Goal: Transaction & Acquisition: Purchase product/service

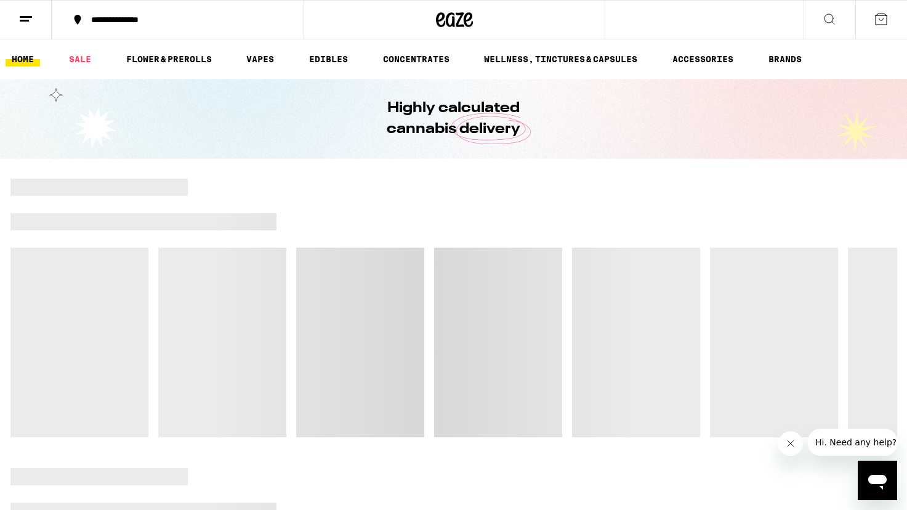
click at [18, 22] on icon at bounding box center [25, 19] width 15 height 15
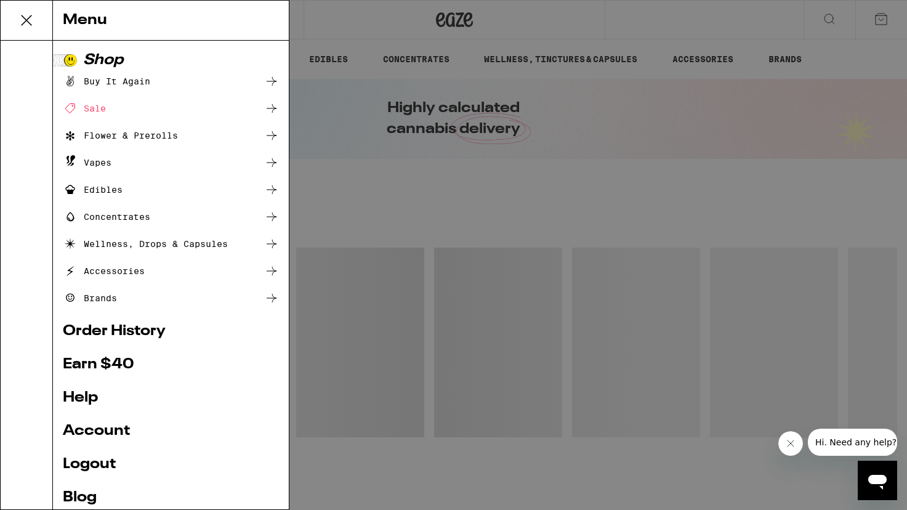
click at [92, 430] on link "Account" at bounding box center [171, 431] width 216 height 15
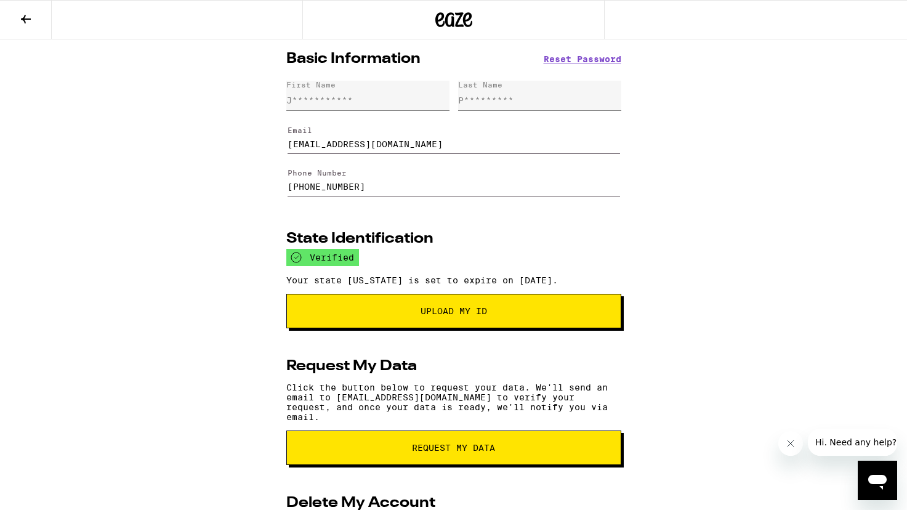
click at [28, 8] on button at bounding box center [26, 20] width 52 height 39
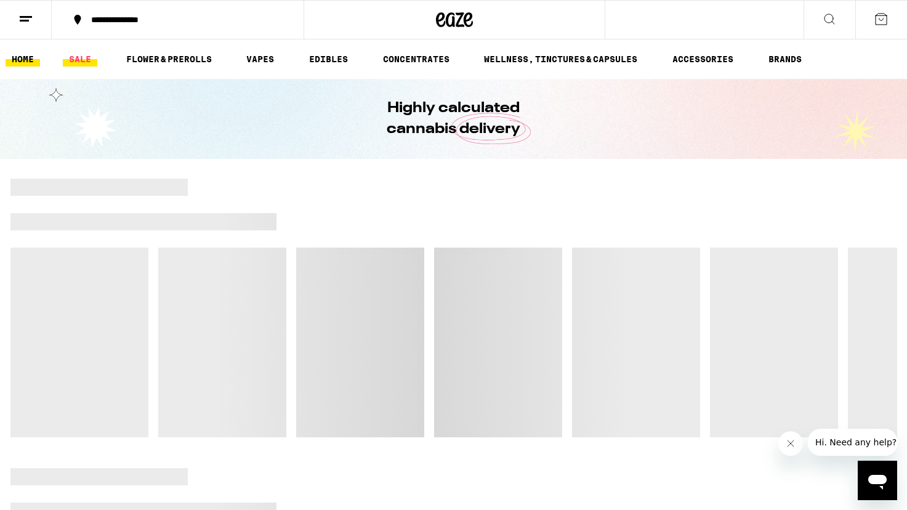
click at [81, 64] on link "SALE" at bounding box center [80, 59] width 34 height 15
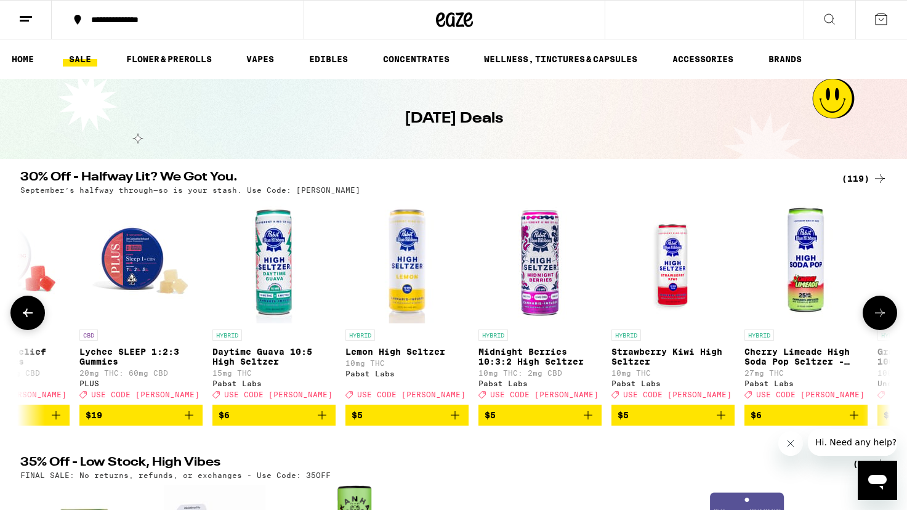
scroll to position [0, 873]
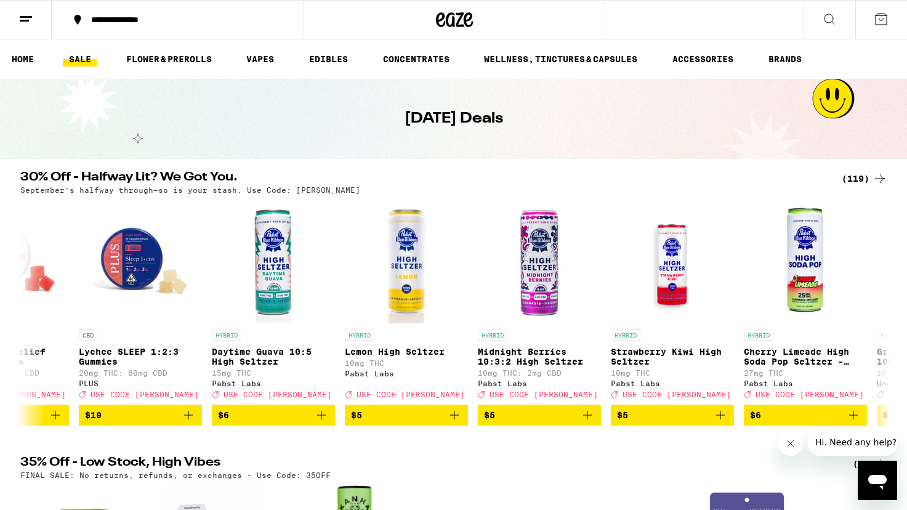
click at [866, 194] on div "September’s halfway through—so is your stash. Use Code: [PERSON_NAME]" at bounding box center [453, 190] width 867 height 8
click at [869, 173] on div "(119)" at bounding box center [865, 178] width 46 height 15
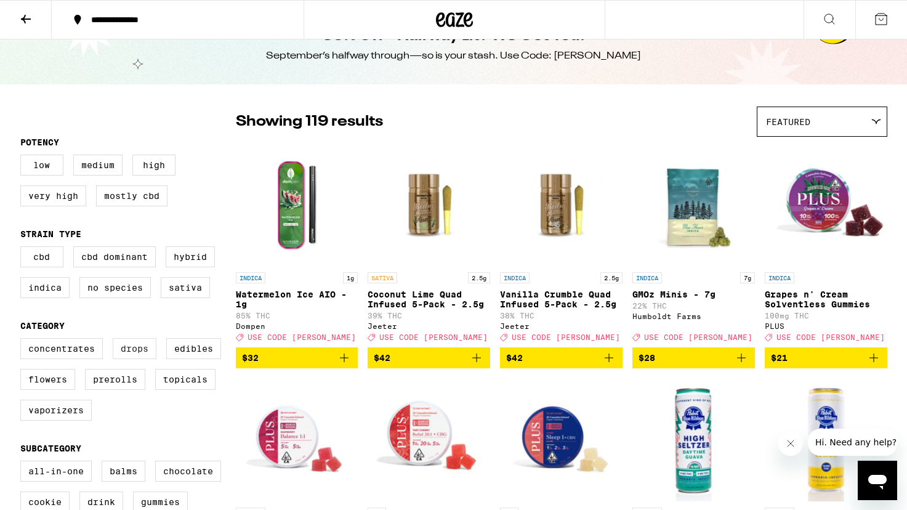
scroll to position [38, 0]
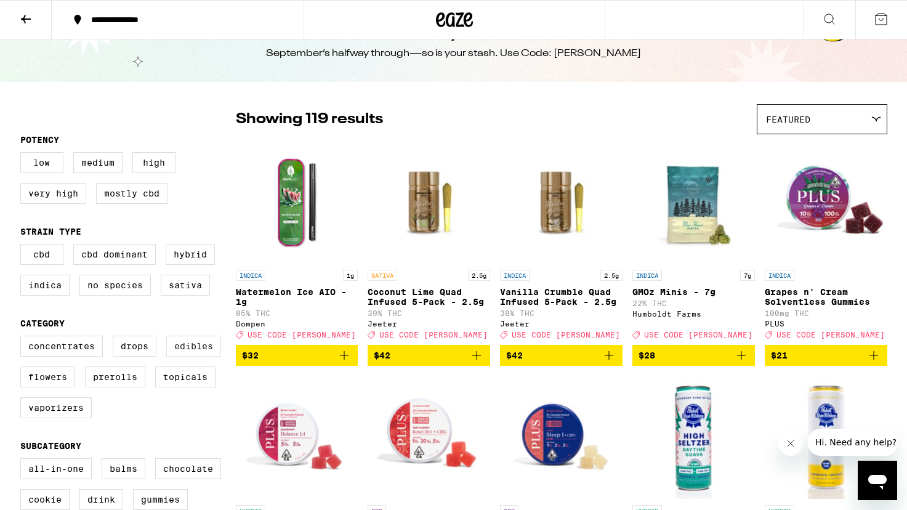
click at [190, 356] on label "Edibles" at bounding box center [193, 346] width 55 height 21
click at [23, 338] on input "Edibles" at bounding box center [23, 338] width 1 height 1
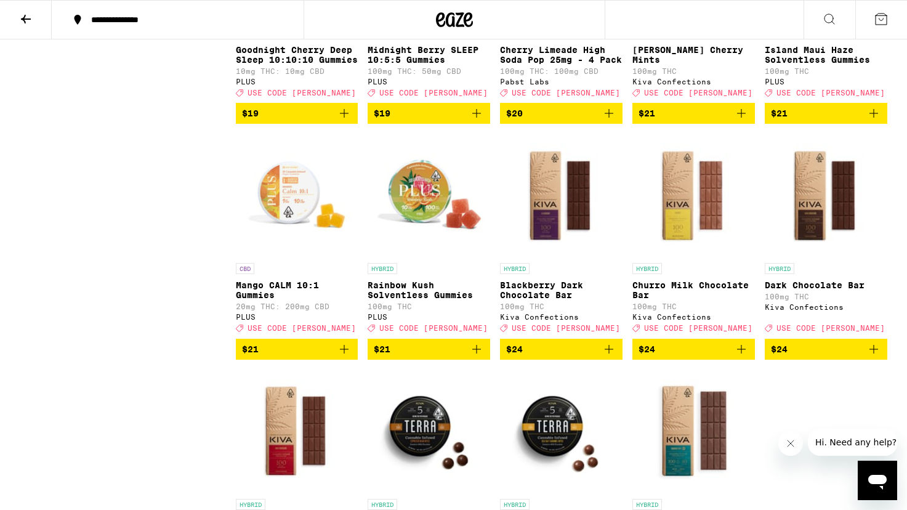
scroll to position [2165, 0]
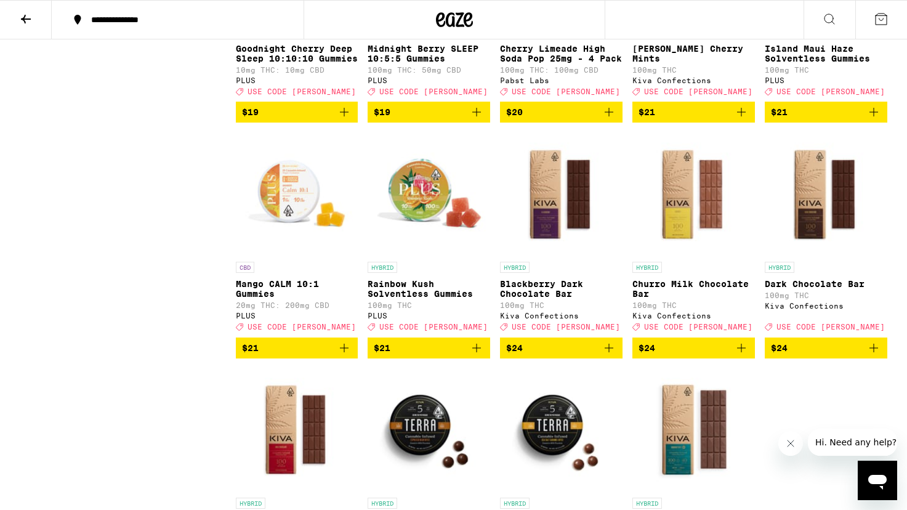
click at [477, 355] on icon "Add to bag" at bounding box center [476, 348] width 15 height 15
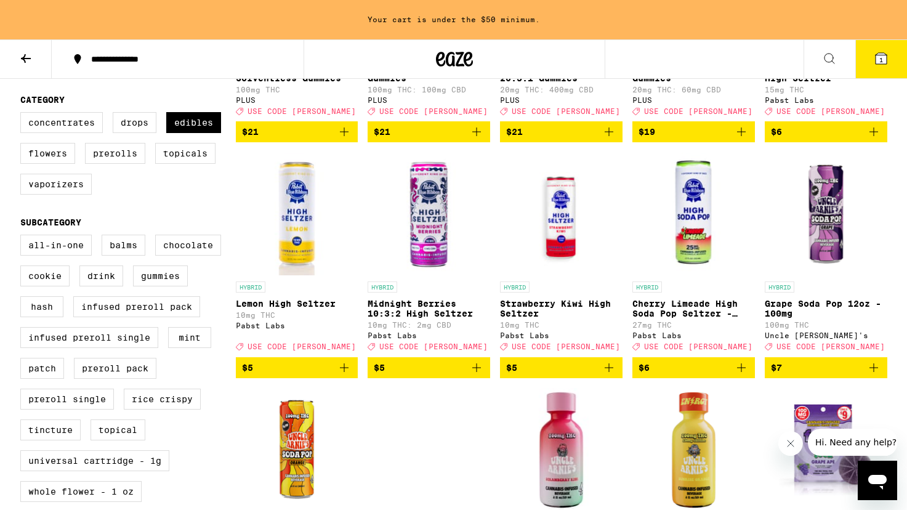
scroll to position [0, 0]
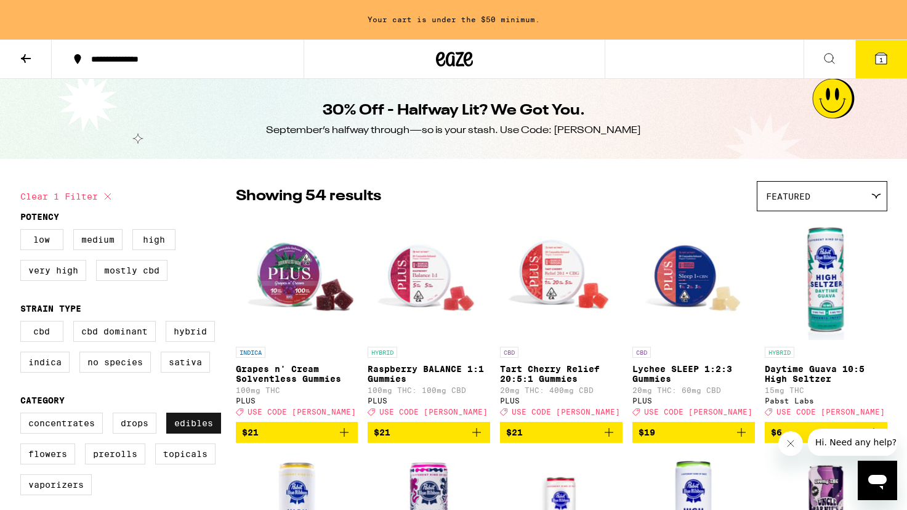
click at [182, 432] on label "Edibles" at bounding box center [193, 423] width 55 height 21
click at [23, 415] on input "Edibles" at bounding box center [23, 415] width 1 height 1
checkbox input "false"
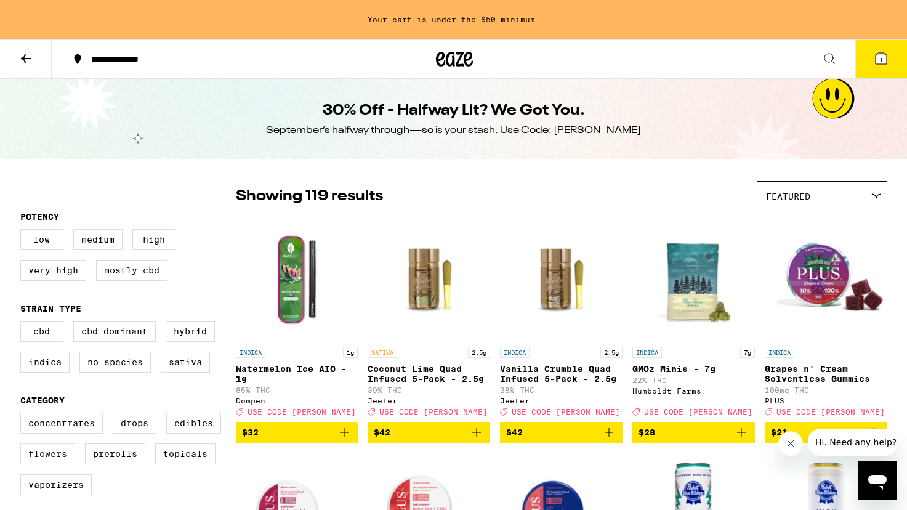
click at [53, 464] on label "Flowers" at bounding box center [47, 454] width 55 height 21
click at [23, 415] on input "Flowers" at bounding box center [23, 415] width 1 height 1
checkbox input "true"
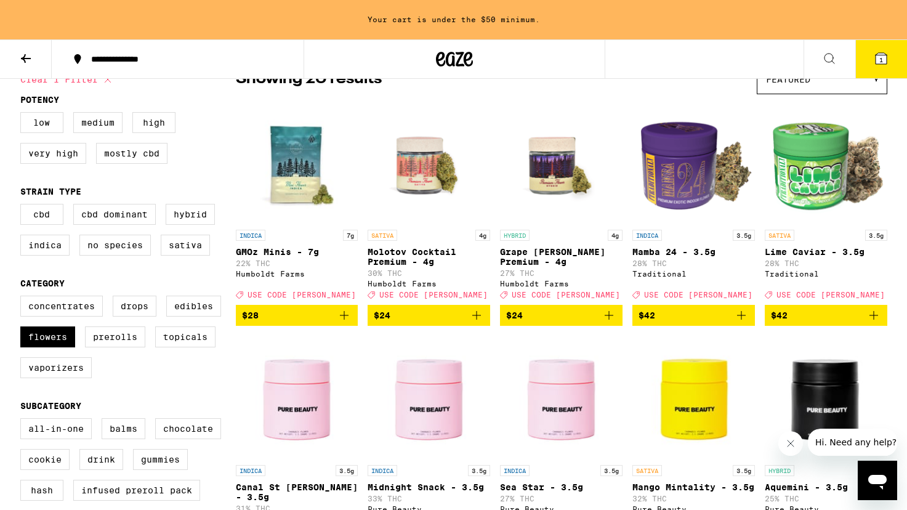
scroll to position [116, 0]
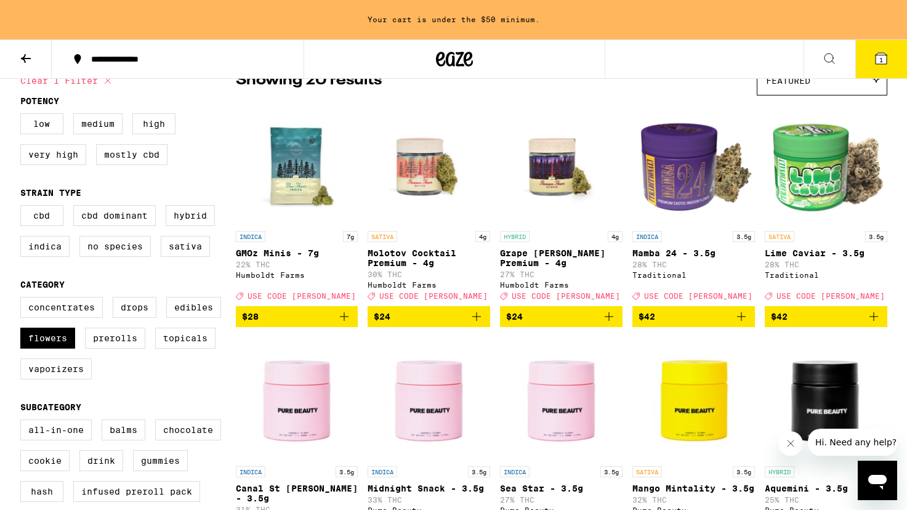
click at [606, 324] on icon "Add to bag" at bounding box center [609, 316] width 15 height 15
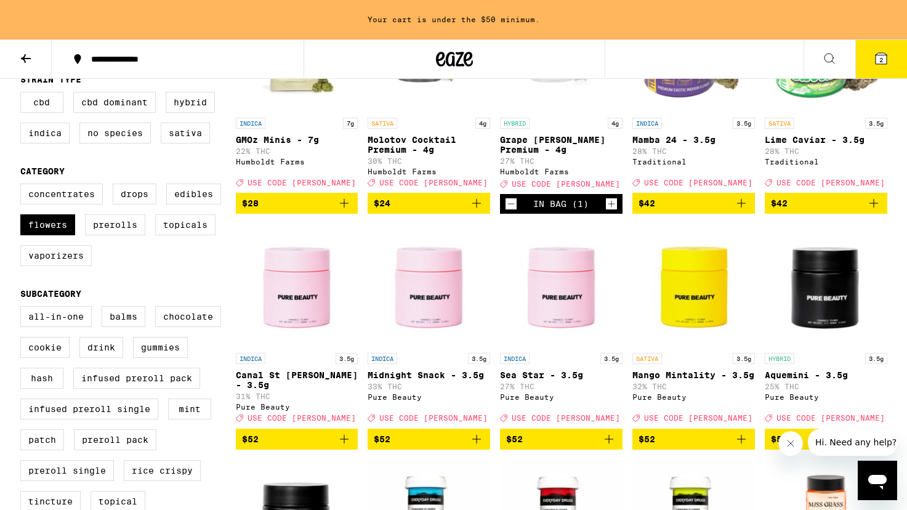
scroll to position [0, 0]
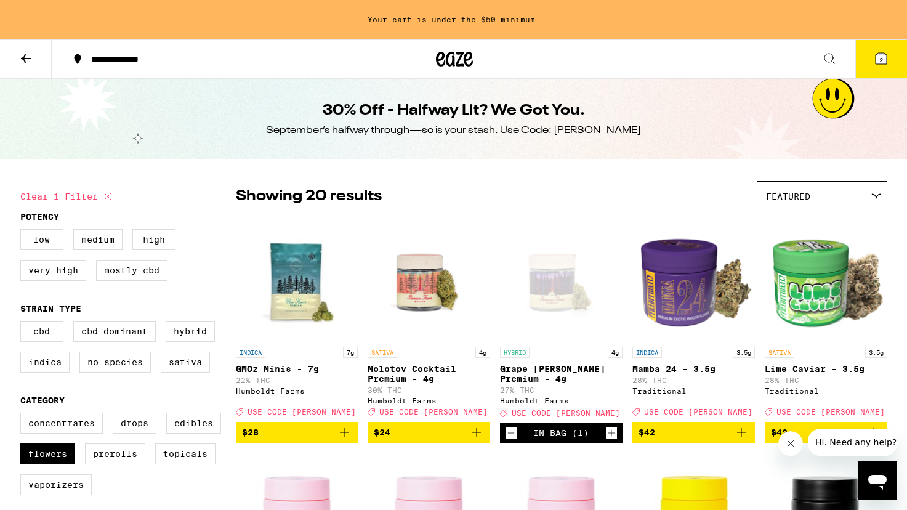
click at [883, 59] on span "2" at bounding box center [882, 59] width 4 height 7
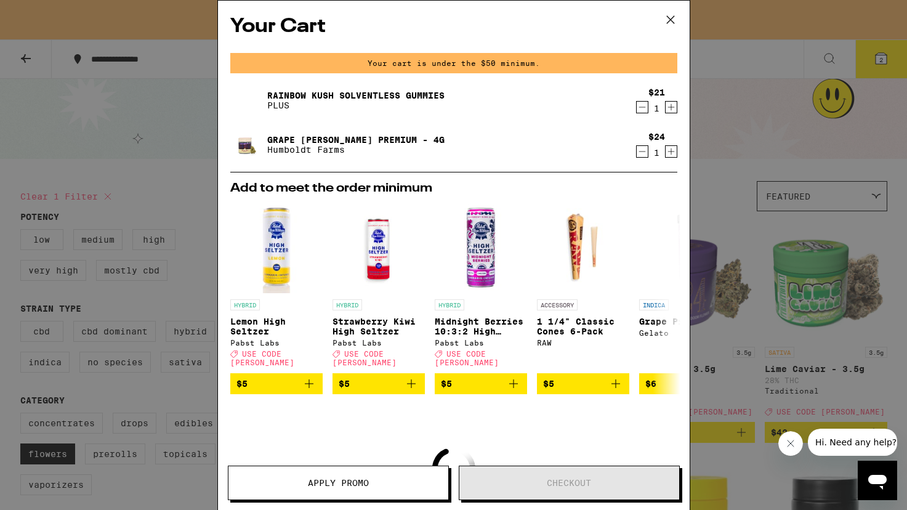
click at [184, 196] on div "Your Cart Your cart is under the $50 minimum. Rainbow Kush Solventless Gummies …" at bounding box center [453, 255] width 907 height 510
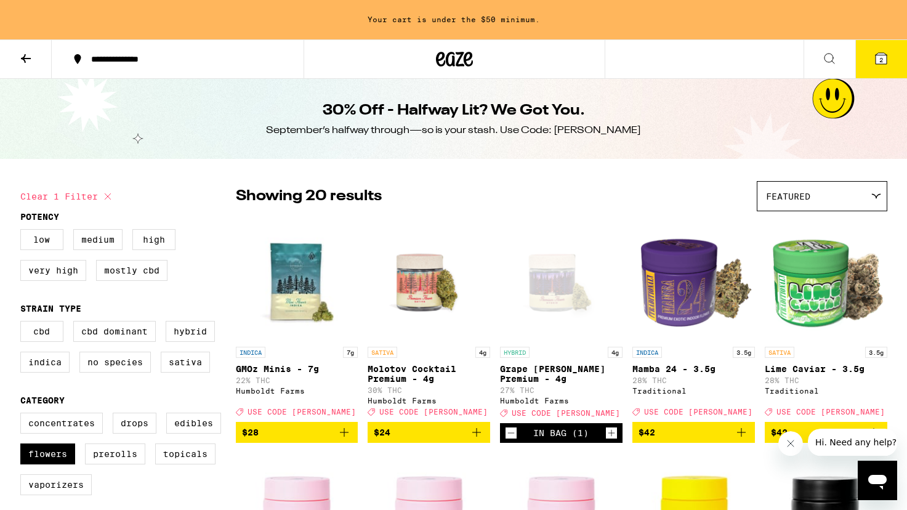
click at [105, 194] on icon at bounding box center [107, 196] width 15 height 15
checkbox input "false"
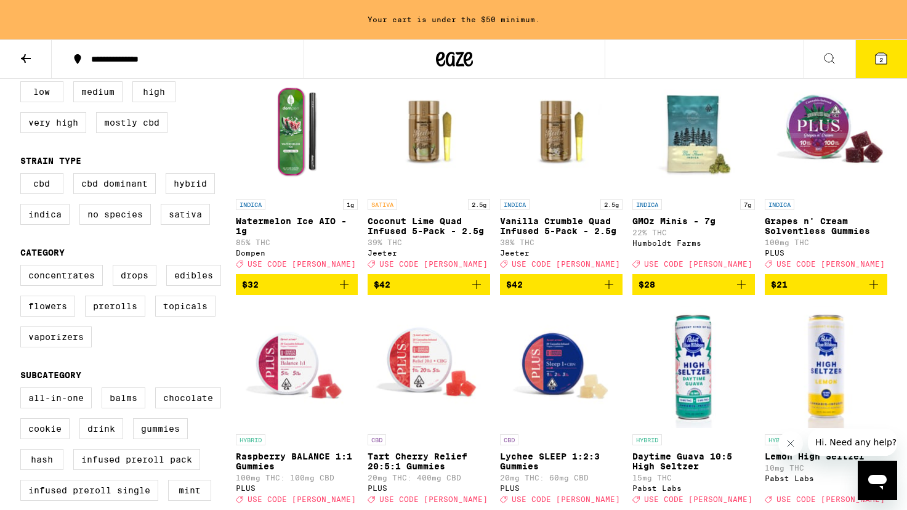
scroll to position [172, 0]
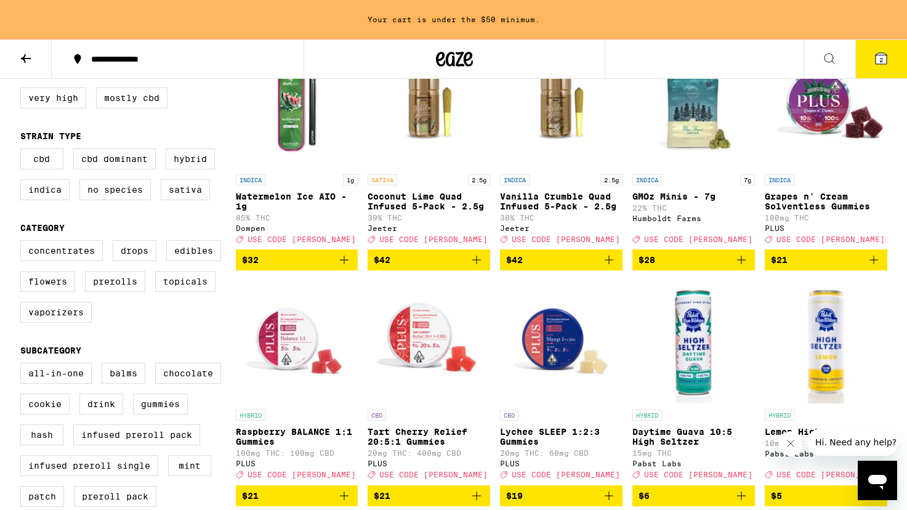
click at [877, 64] on icon at bounding box center [881, 58] width 15 height 15
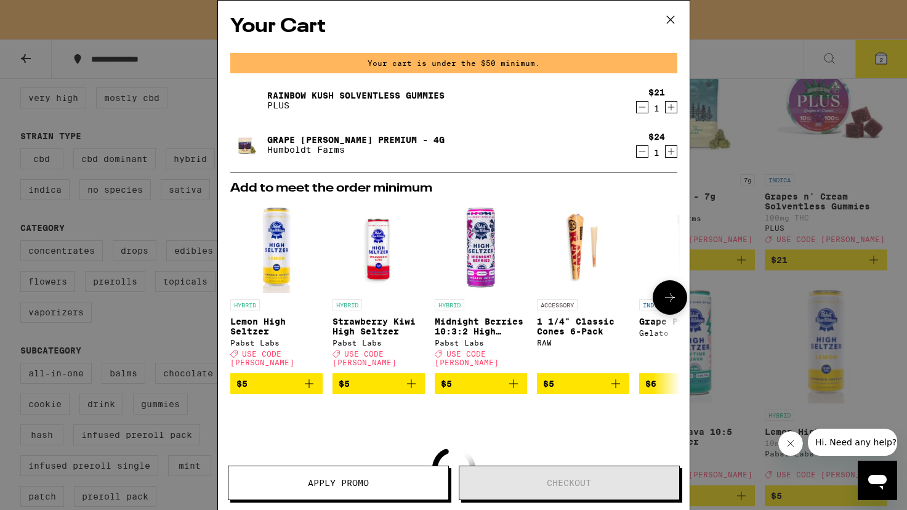
scroll to position [135, 0]
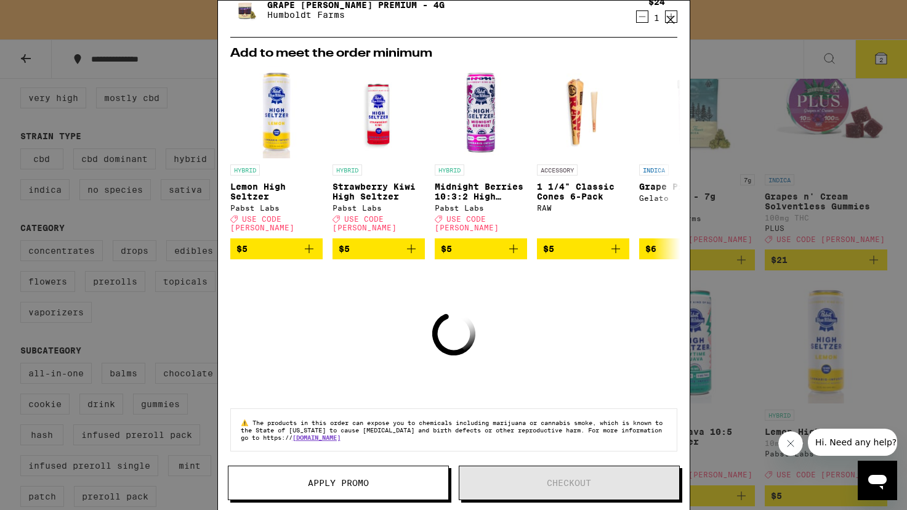
click at [327, 479] on span "Apply Promo" at bounding box center [338, 483] width 61 height 9
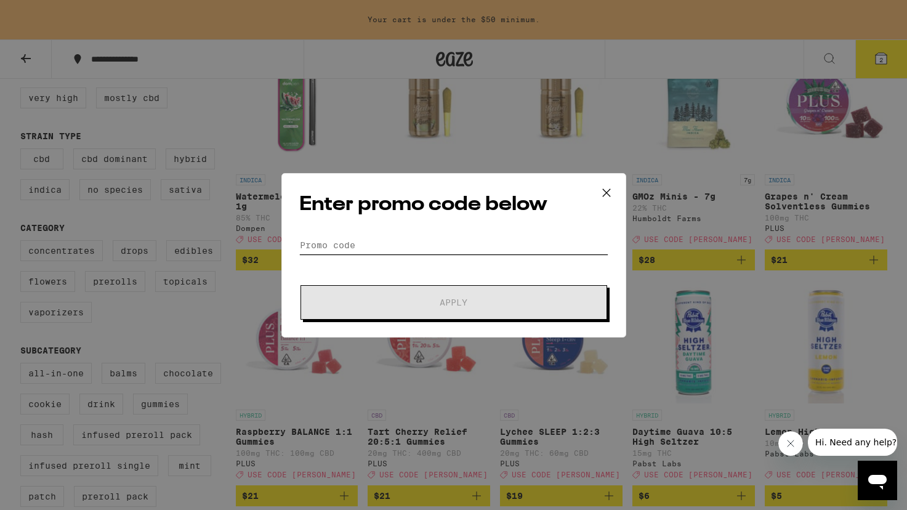
click at [398, 237] on input "Promo Code" at bounding box center [453, 245] width 309 height 18
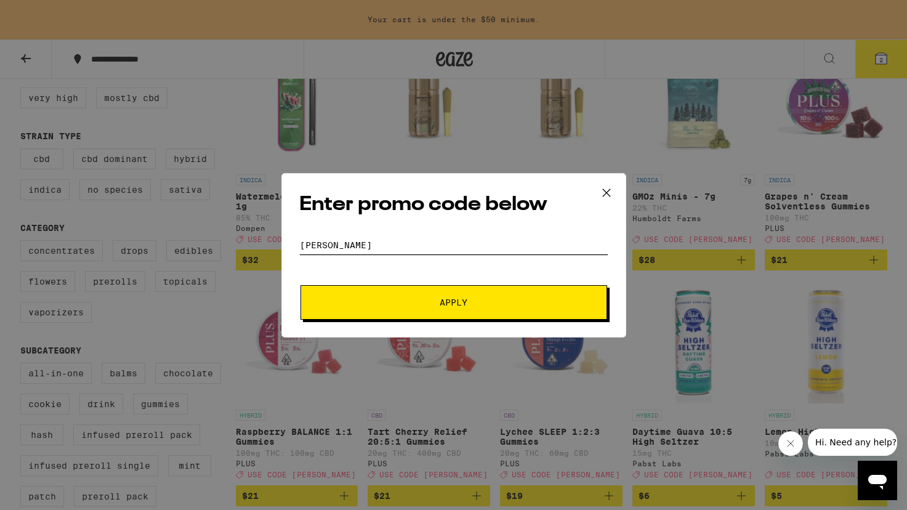
type input "[PERSON_NAME]"
click at [437, 303] on span "Apply" at bounding box center [454, 302] width 222 height 9
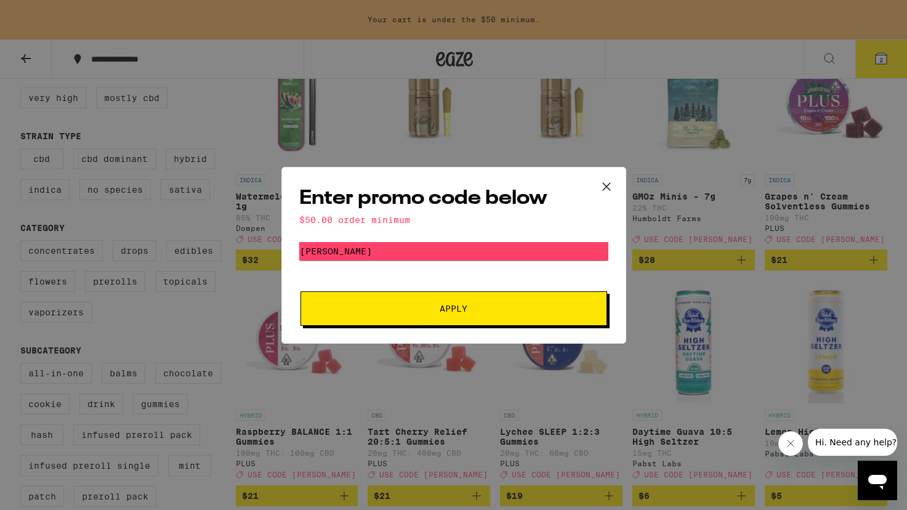
click at [609, 188] on icon at bounding box center [605, 185] width 7 height 7
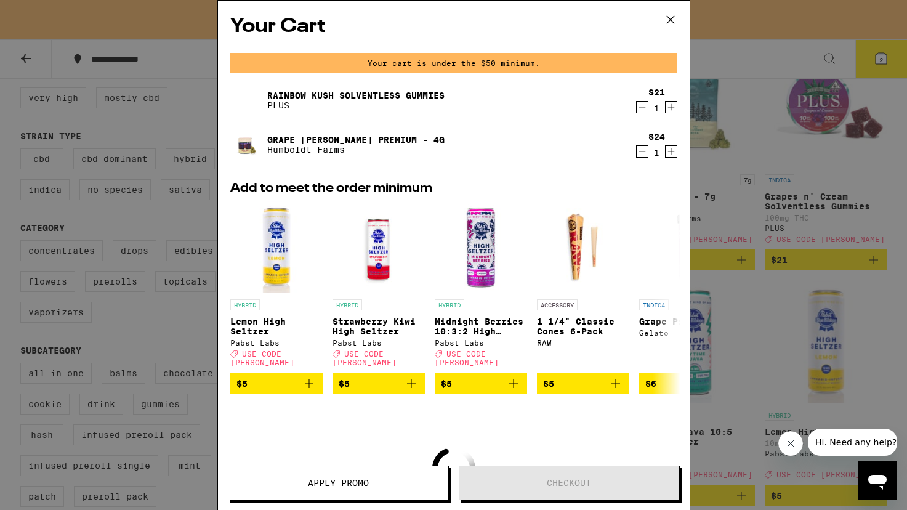
click at [758, 260] on div "Your Cart Your cart is under the $50 minimum. Rainbow Kush Solventless Gummies …" at bounding box center [453, 255] width 907 height 510
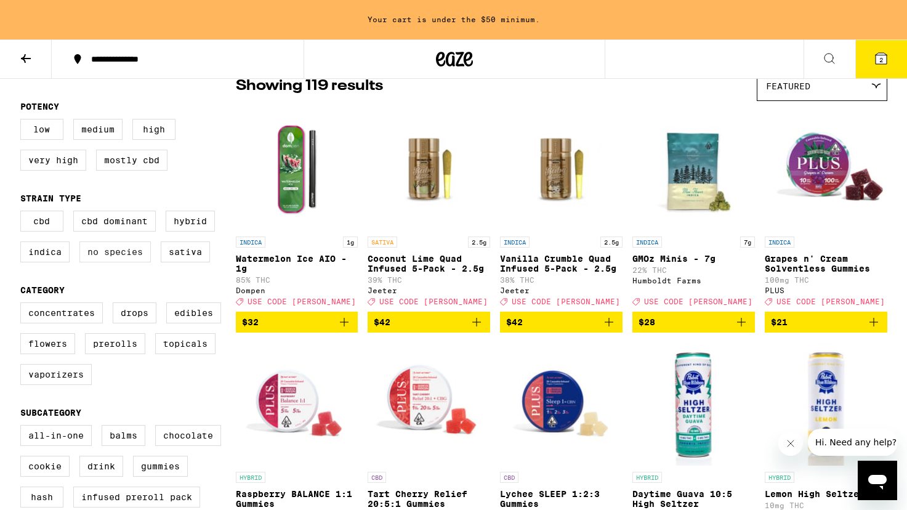
scroll to position [105, 0]
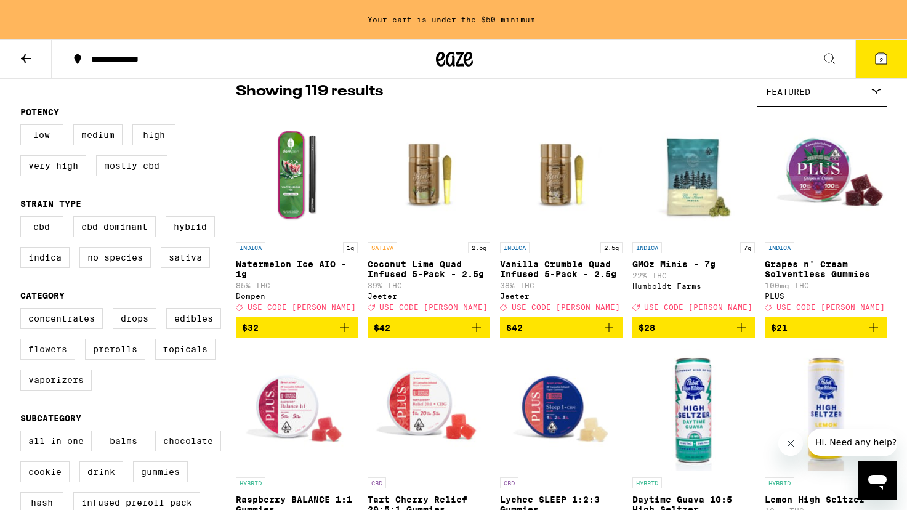
click at [41, 360] on label "Flowers" at bounding box center [47, 349] width 55 height 21
click at [23, 310] on input "Flowers" at bounding box center [23, 310] width 1 height 1
checkbox input "true"
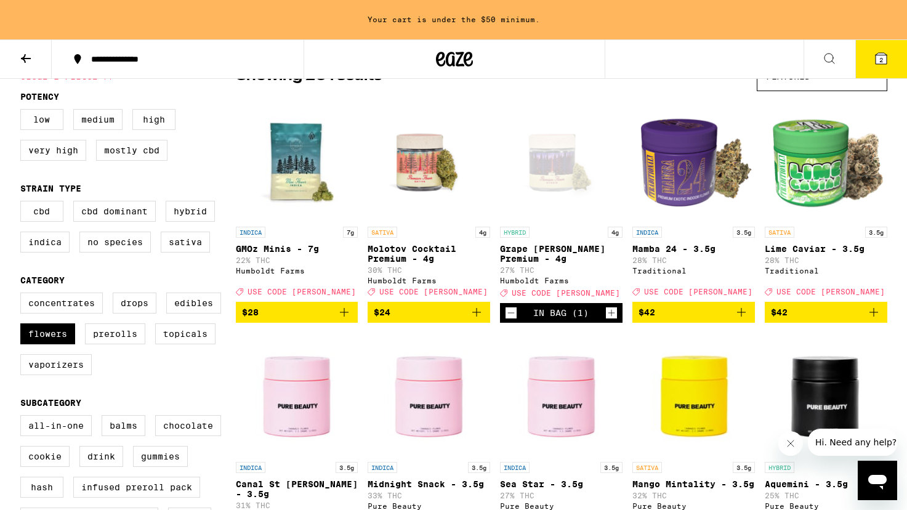
scroll to position [123, 0]
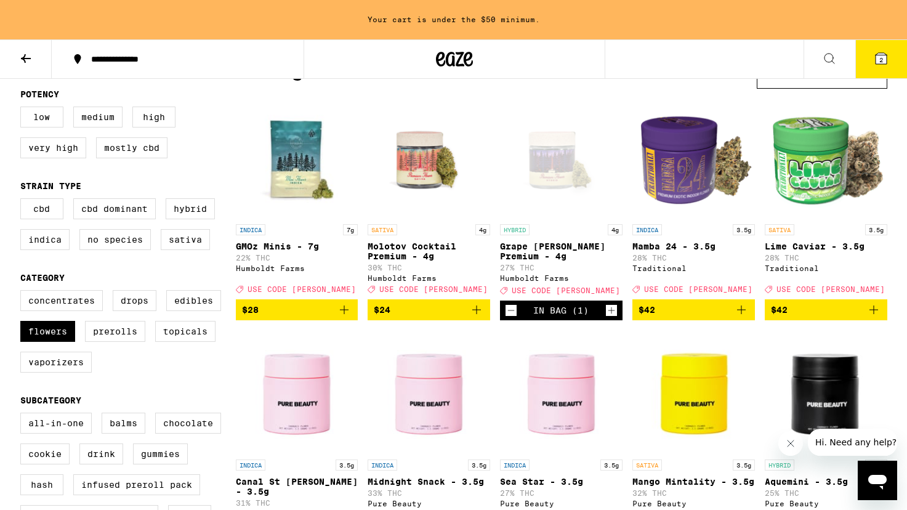
click at [31, 55] on icon at bounding box center [25, 58] width 15 height 15
click at [22, 53] on icon at bounding box center [25, 58] width 15 height 15
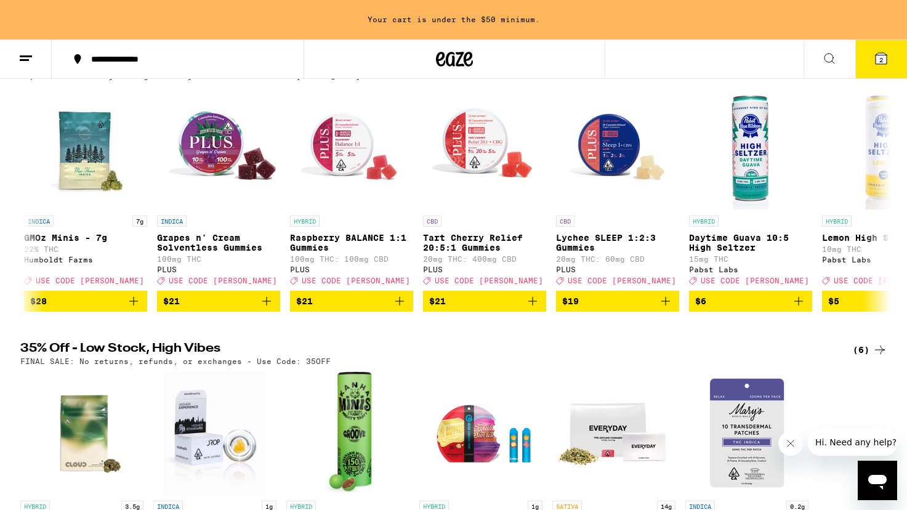
scroll to position [100, 0]
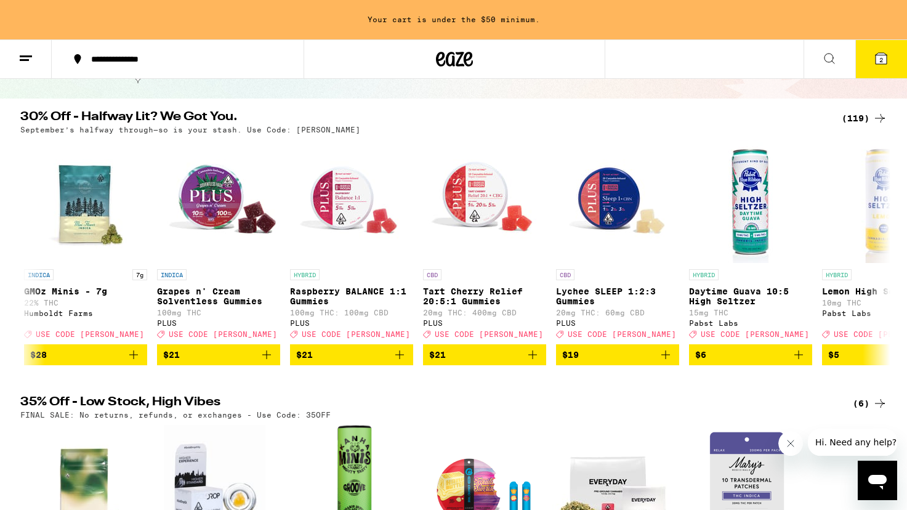
click at [17, 66] on button at bounding box center [26, 59] width 52 height 39
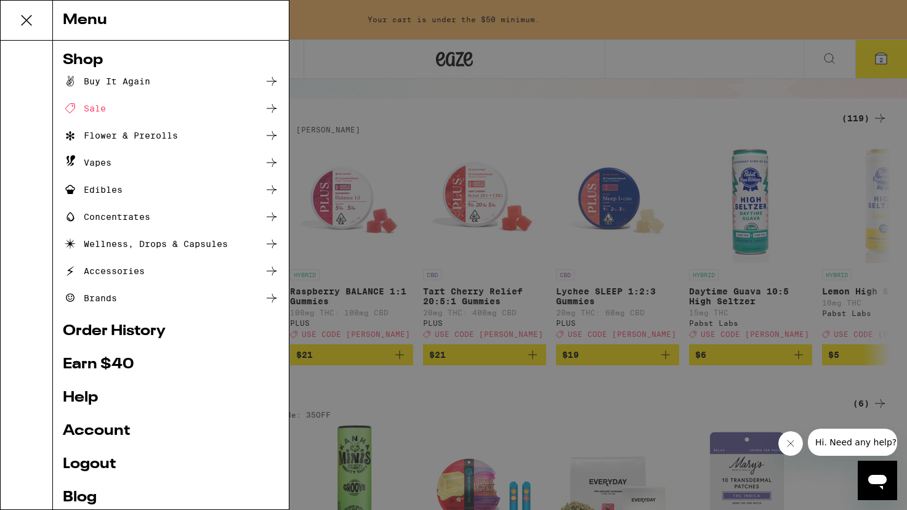
click at [108, 185] on div "Edibles" at bounding box center [93, 189] width 60 height 15
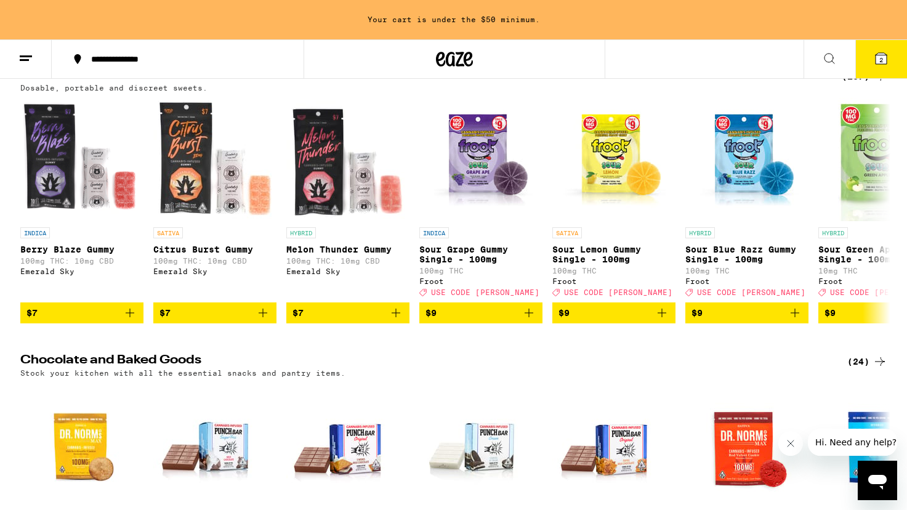
scroll to position [171, 0]
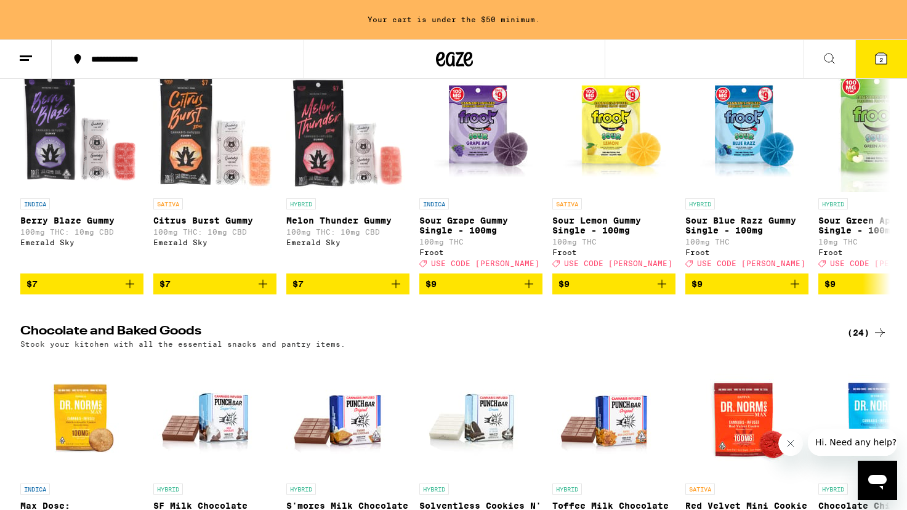
click at [266, 288] on icon "Add to bag" at bounding box center [263, 284] width 9 height 9
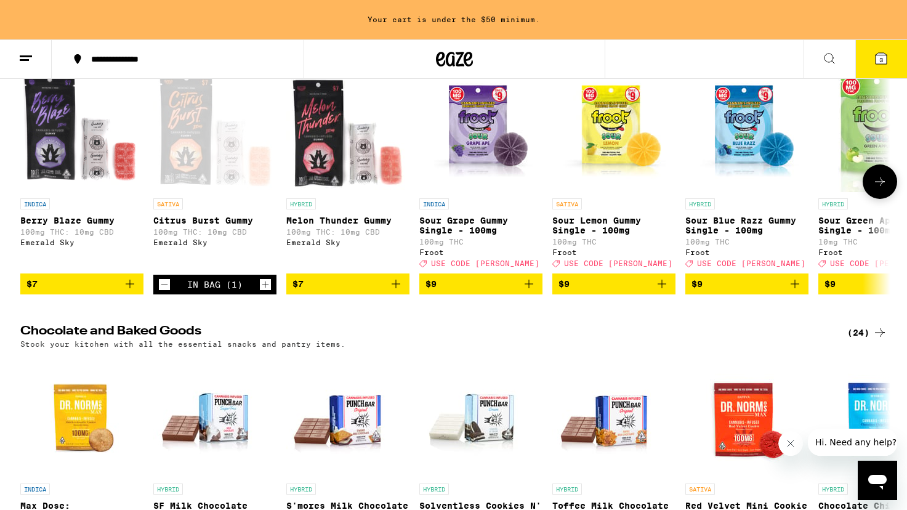
scroll to position [131, 0]
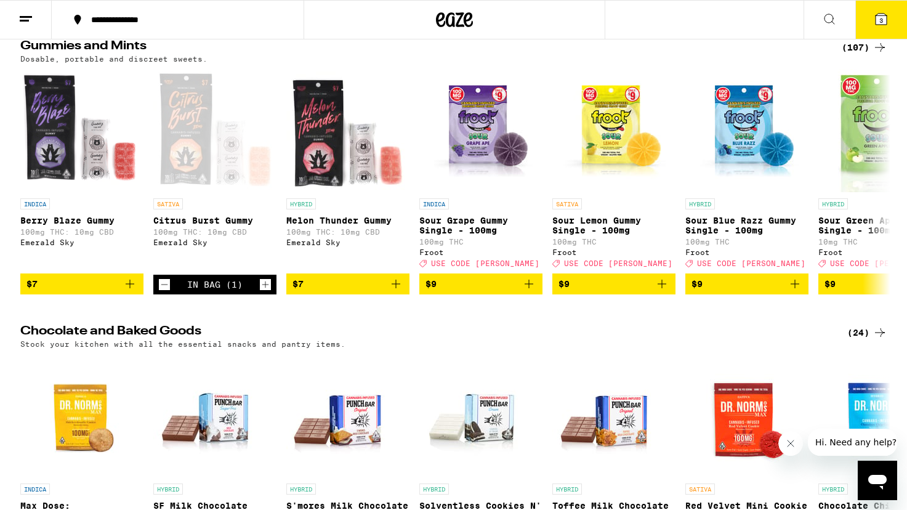
click at [891, 14] on button "3" at bounding box center [882, 20] width 52 height 38
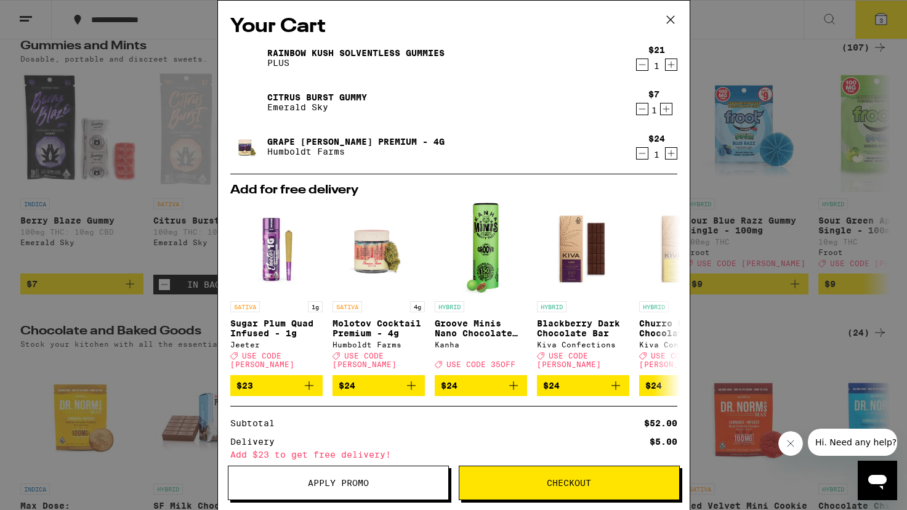
click at [576, 479] on span "Checkout" at bounding box center [569, 483] width 44 height 9
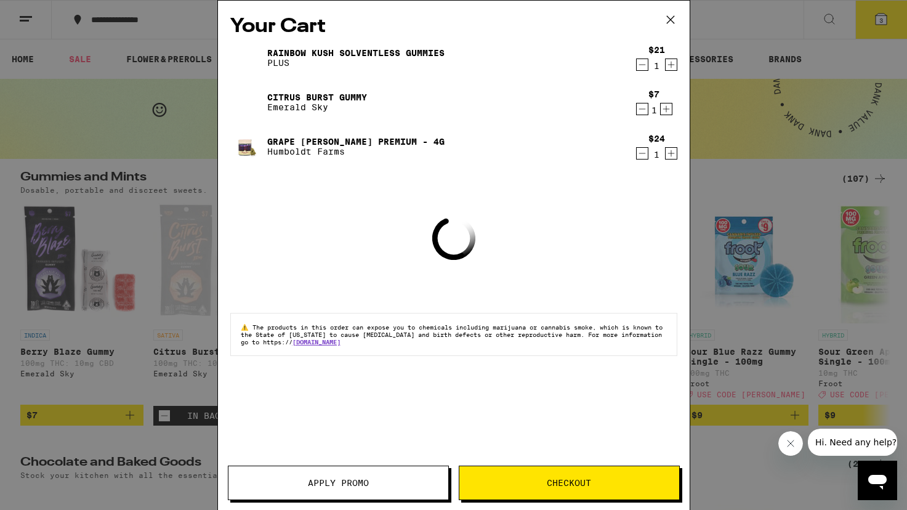
click at [340, 471] on button "Apply Promo" at bounding box center [338, 483] width 221 height 34
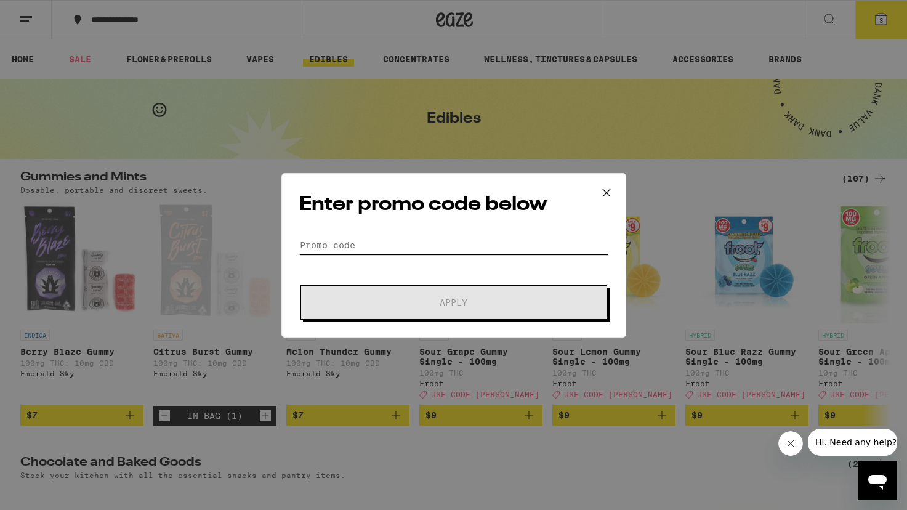
click at [378, 246] on input "Promo Code" at bounding box center [453, 245] width 309 height 18
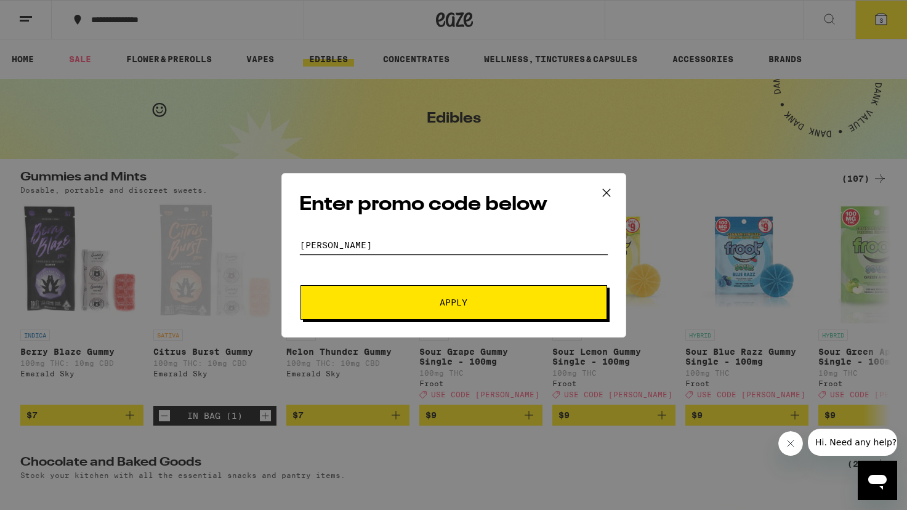
type input "[PERSON_NAME]"
click at [394, 291] on button "Apply" at bounding box center [454, 302] width 307 height 34
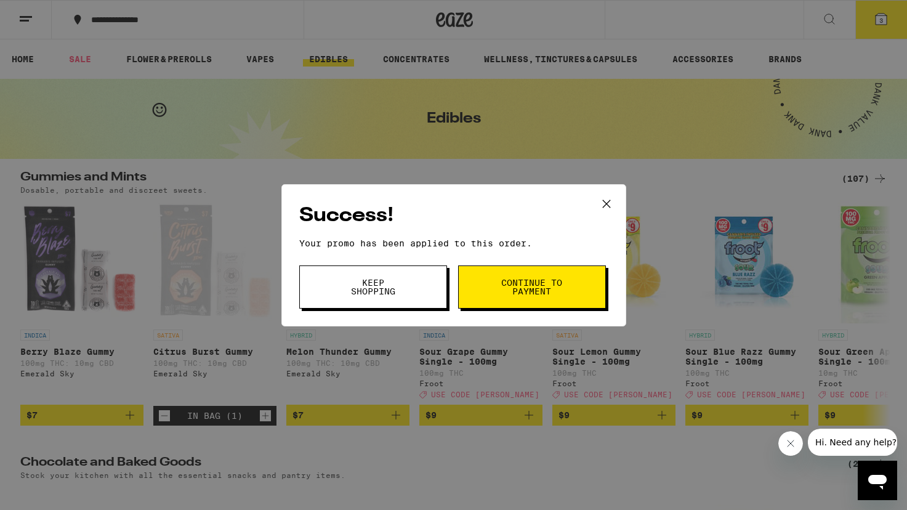
click at [558, 298] on button "Continue to payment" at bounding box center [532, 287] width 148 height 43
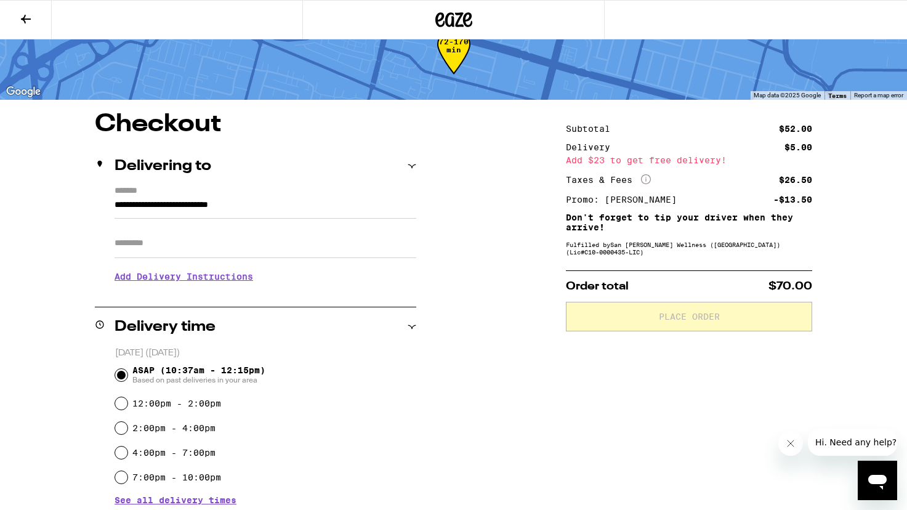
scroll to position [50, 0]
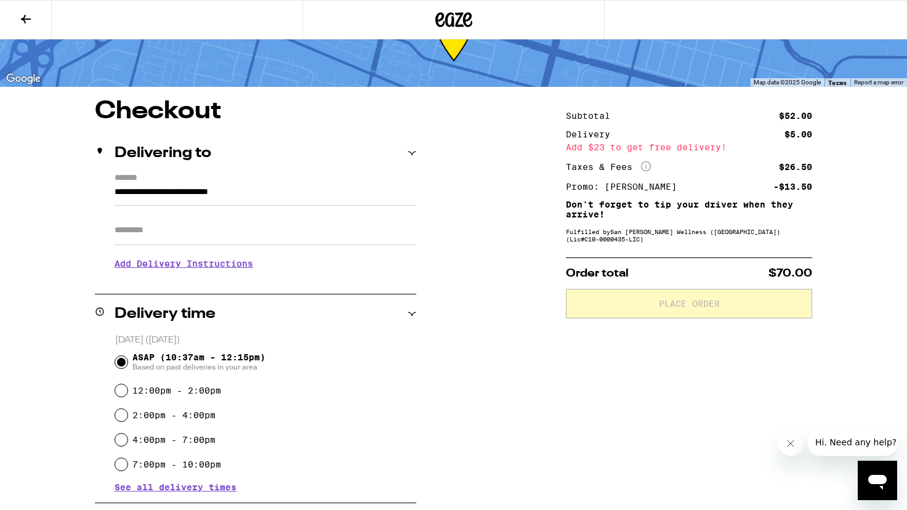
click at [644, 158] on div "Subtotal $52.00 Delivery $5.00 Add $23 to get free delivery! Taxes & Fees More …" at bounding box center [689, 151] width 246 height 79
click at [644, 161] on icon "More Info" at bounding box center [646, 166] width 10 height 10
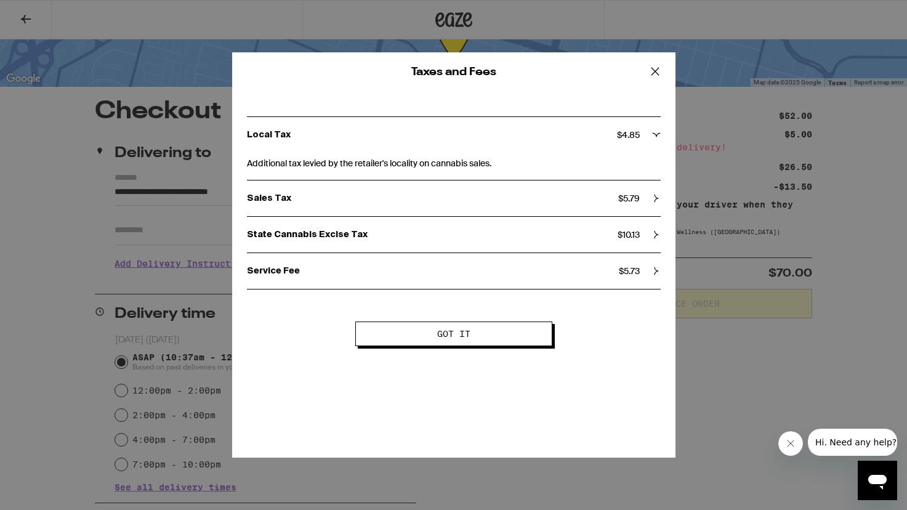
click at [657, 275] on icon at bounding box center [656, 271] width 9 height 9
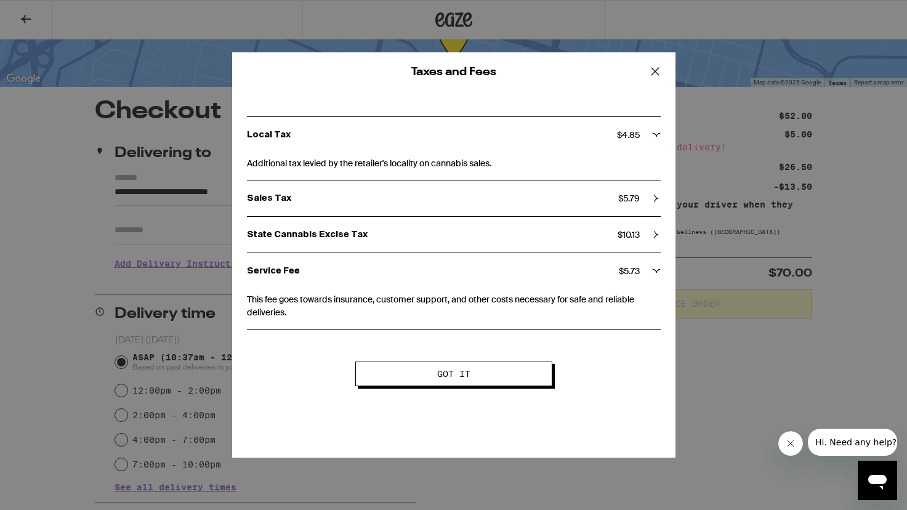
click at [651, 237] on div "State Cannabis Excise Tax $ 10.13" at bounding box center [454, 234] width 414 height 11
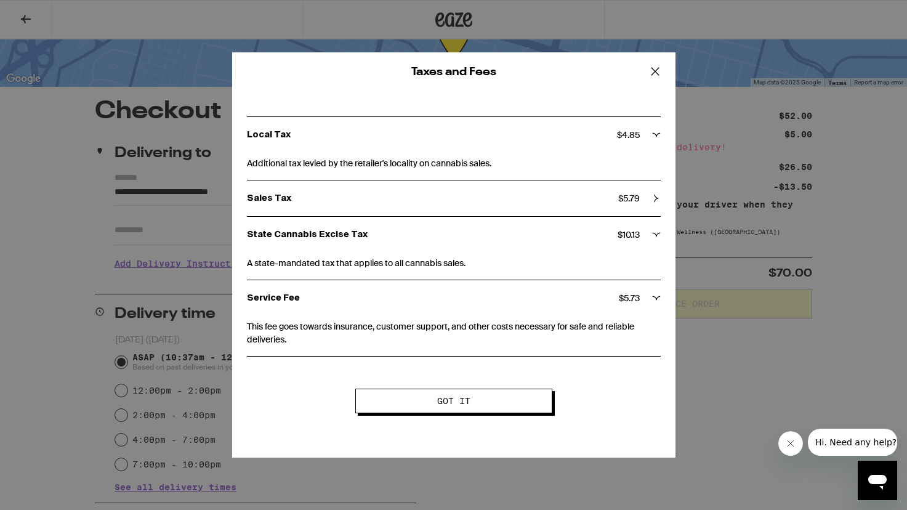
click at [649, 216] on div "Sales Tax $ 5.79" at bounding box center [454, 198] width 414 height 36
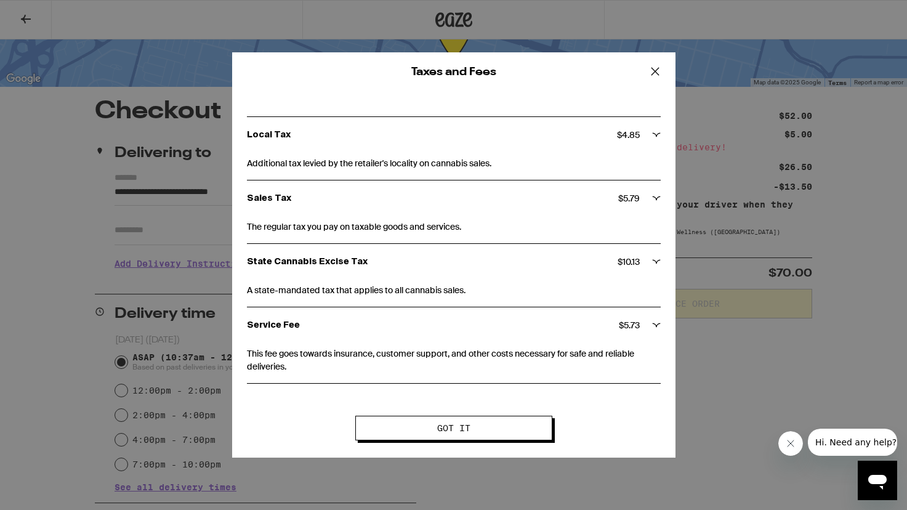
click at [649, 162] on span "Additional tax levied by the retailer's locality on cannabis sales." at bounding box center [454, 161] width 414 height 17
click at [649, 130] on div "Local Tax $ 4.85" at bounding box center [454, 134] width 414 height 11
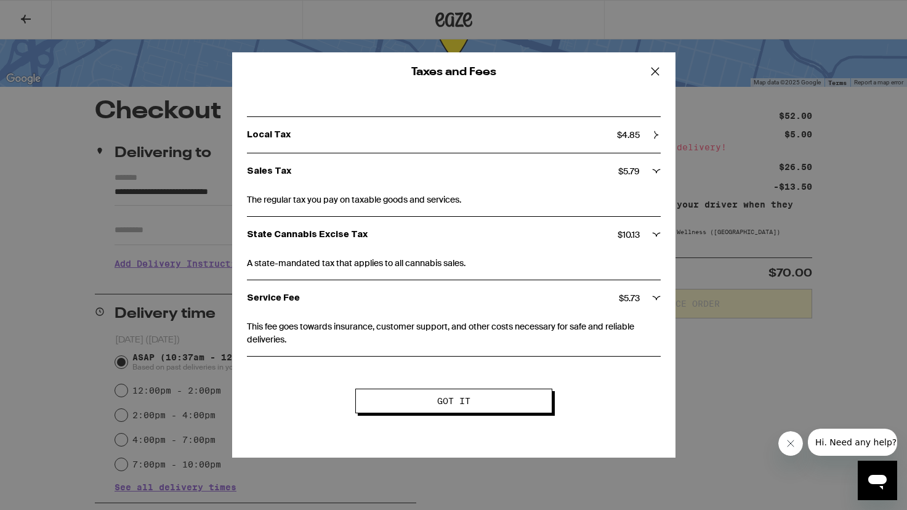
click at [649, 130] on div "Local Tax $ 4.85" at bounding box center [454, 134] width 414 height 11
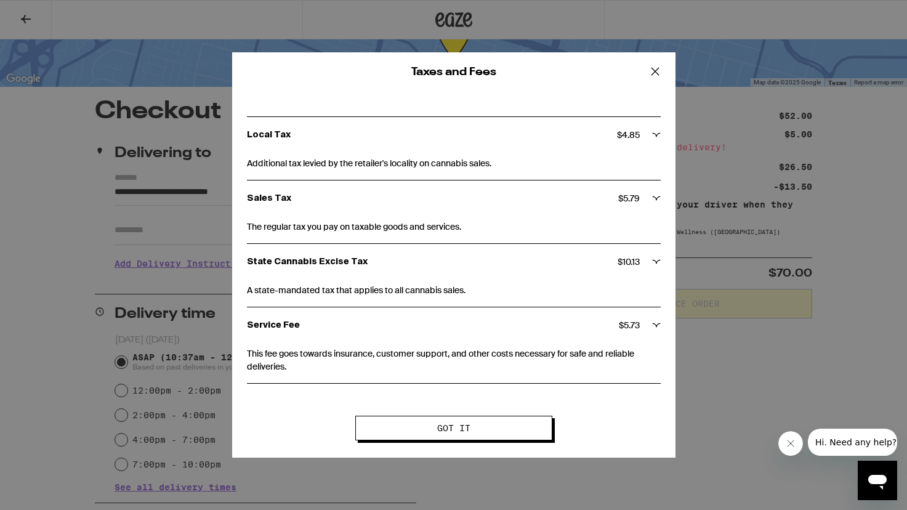
click at [657, 68] on icon at bounding box center [655, 71] width 18 height 18
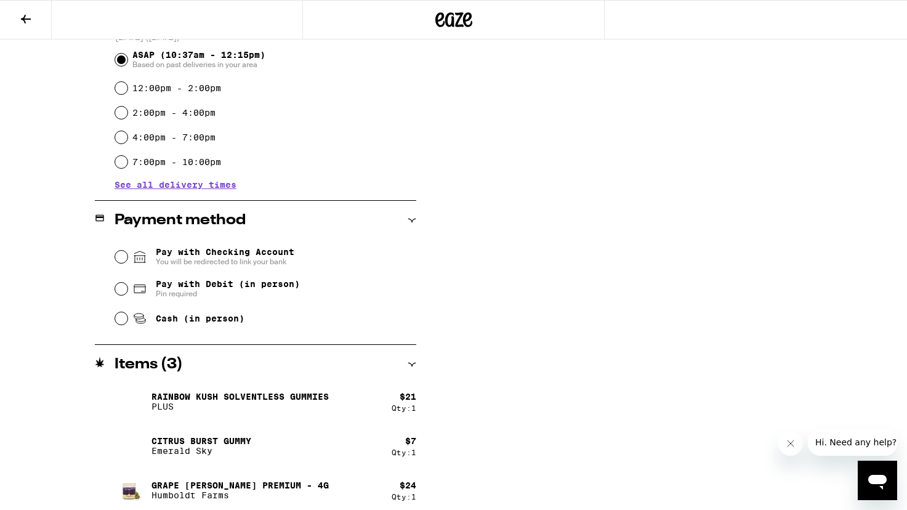
scroll to position [360, 0]
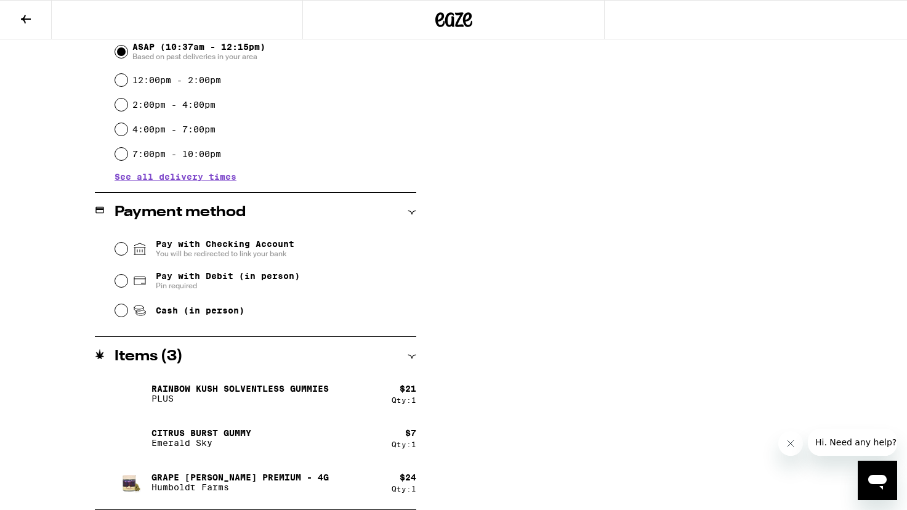
click at [128, 247] on div "Pay with Checking Account You will be redirected to link your bank" at bounding box center [265, 249] width 301 height 32
click at [121, 247] on input "Pay with Checking Account You will be redirected to link your bank" at bounding box center [121, 249] width 12 height 12
click at [178, 320] on div "Cash (in person)" at bounding box center [265, 310] width 301 height 27
click at [128, 317] on div "Cash (in person)" at bounding box center [265, 310] width 301 height 27
click at [126, 316] on input "Cash (in person)" at bounding box center [121, 310] width 12 height 12
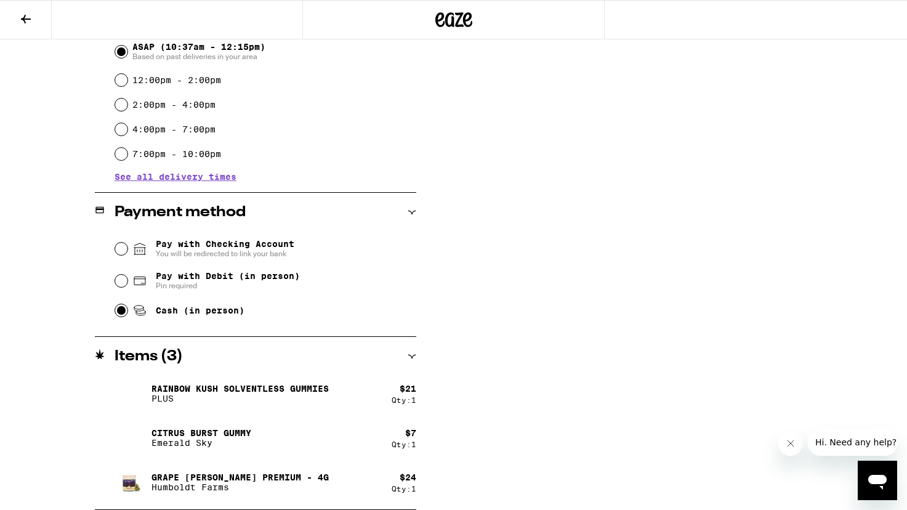
radio input "true"
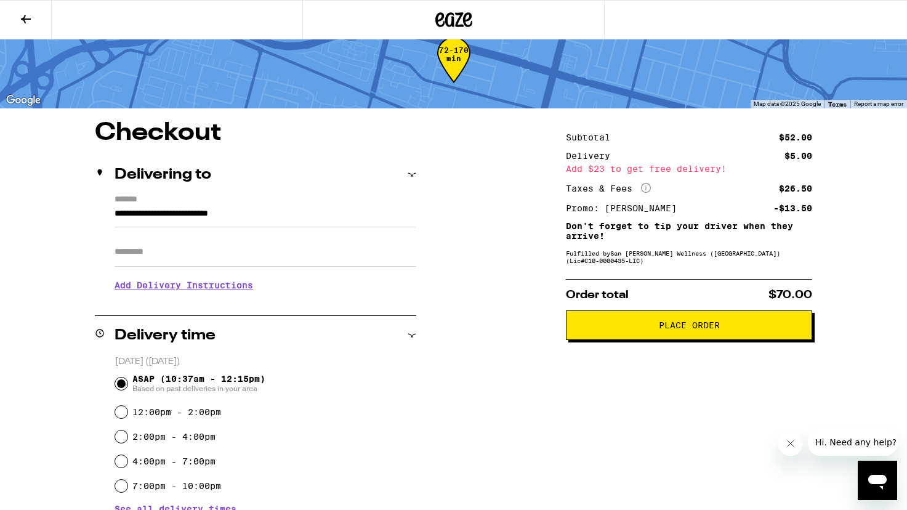
scroll to position [10, 0]
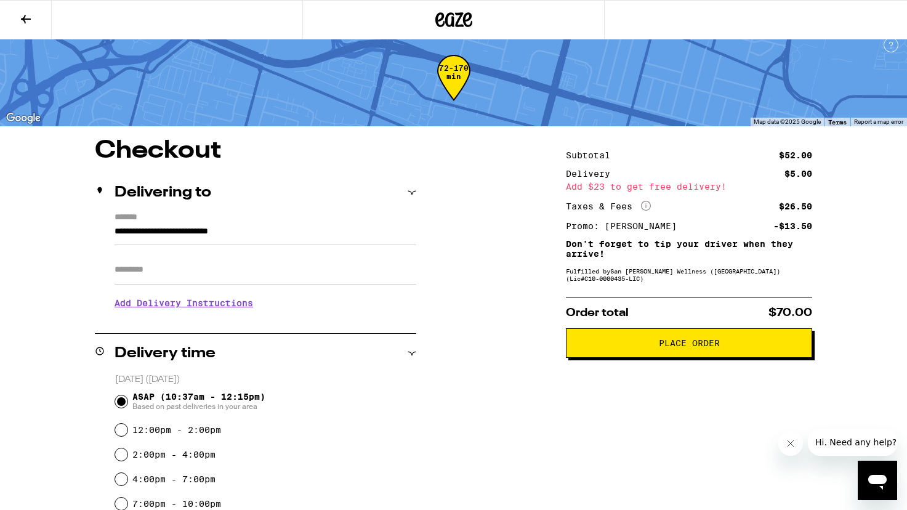
click at [25, 23] on icon at bounding box center [25, 19] width 15 height 15
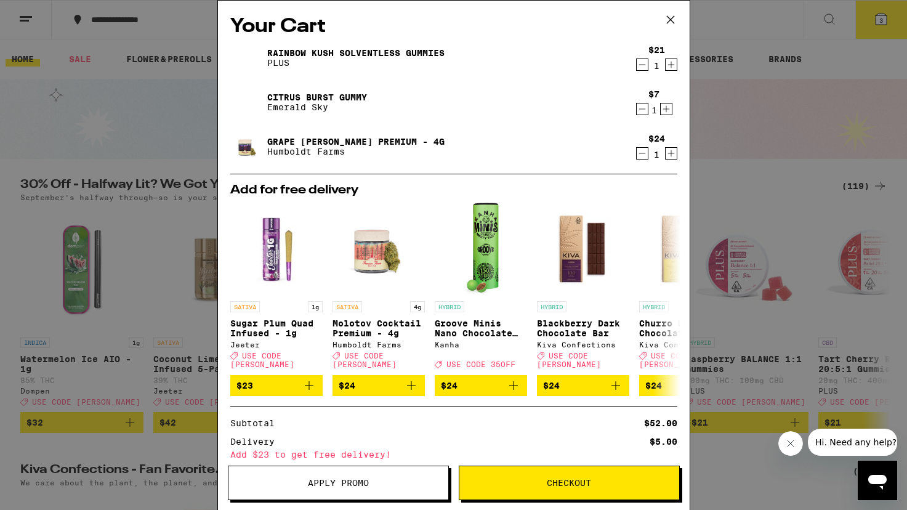
click at [530, 477] on button "Checkout" at bounding box center [569, 483] width 221 height 34
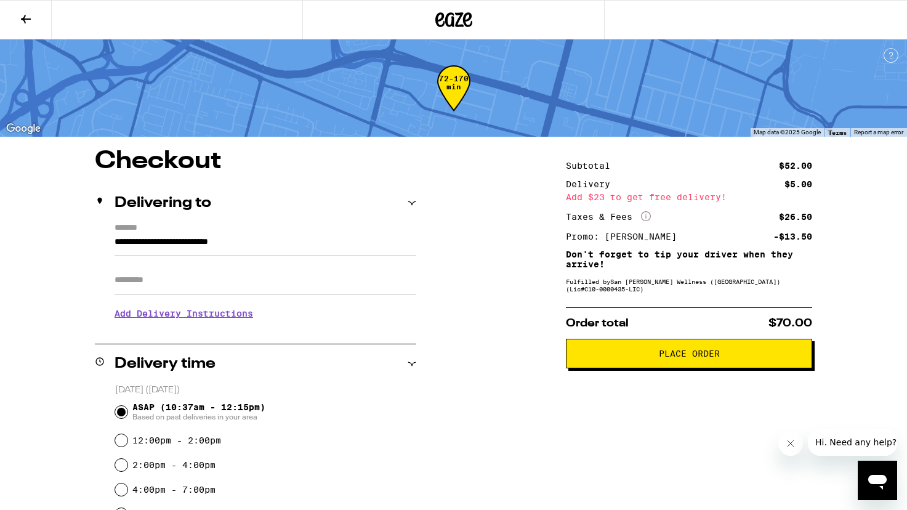
click at [723, 357] on span "Place Order" at bounding box center [689, 353] width 225 height 9
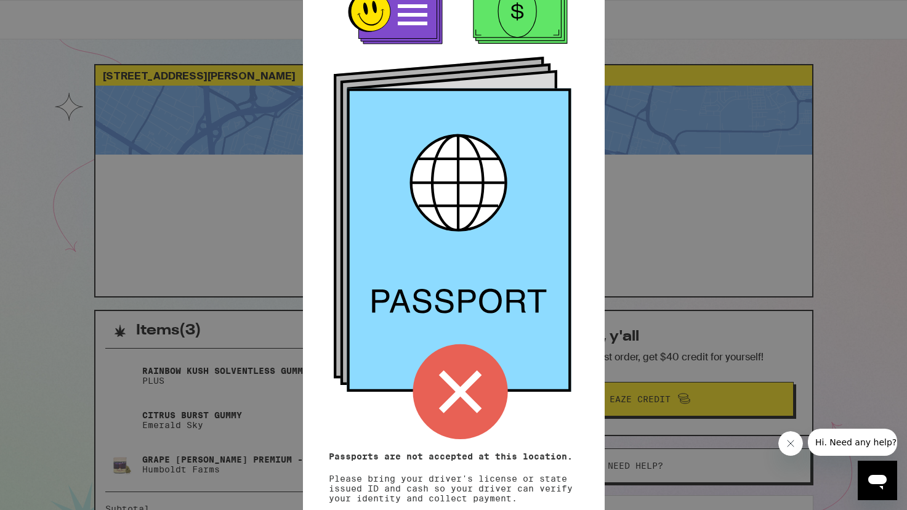
click at [691, 38] on div "Remember! Bring your ID and cash Passports are not accepted at this location. P…" at bounding box center [453, 255] width 907 height 510
